Goal: Task Accomplishment & Management: Use online tool/utility

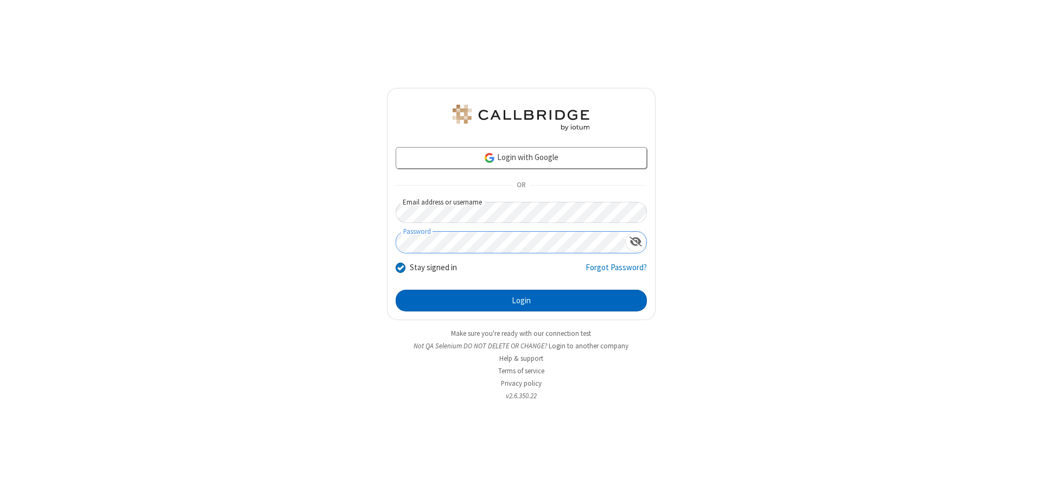
click at [521, 301] on button "Login" at bounding box center [521, 301] width 251 height 22
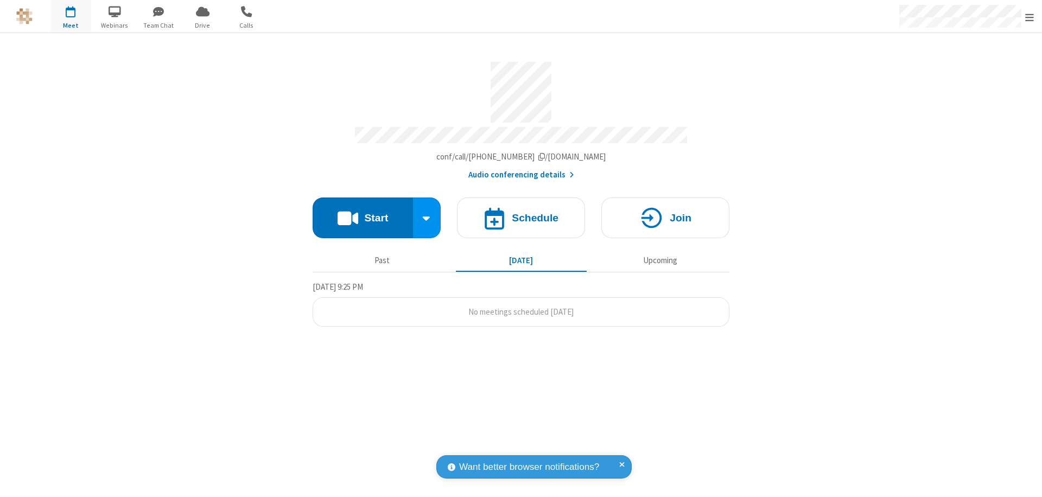
click at [363, 213] on button "Start" at bounding box center [363, 218] width 100 height 41
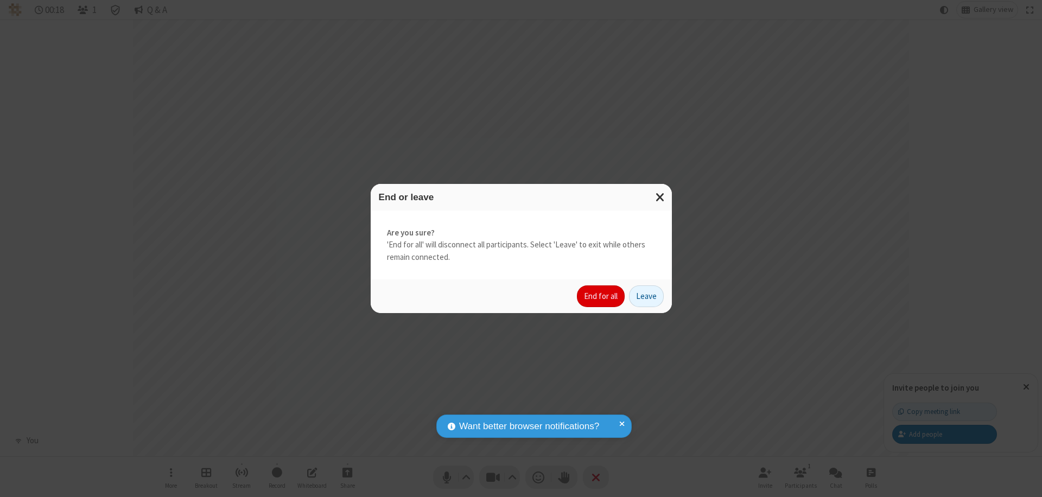
click at [601, 296] on button "End for all" at bounding box center [601, 297] width 48 height 22
